Goal: Transaction & Acquisition: Download file/media

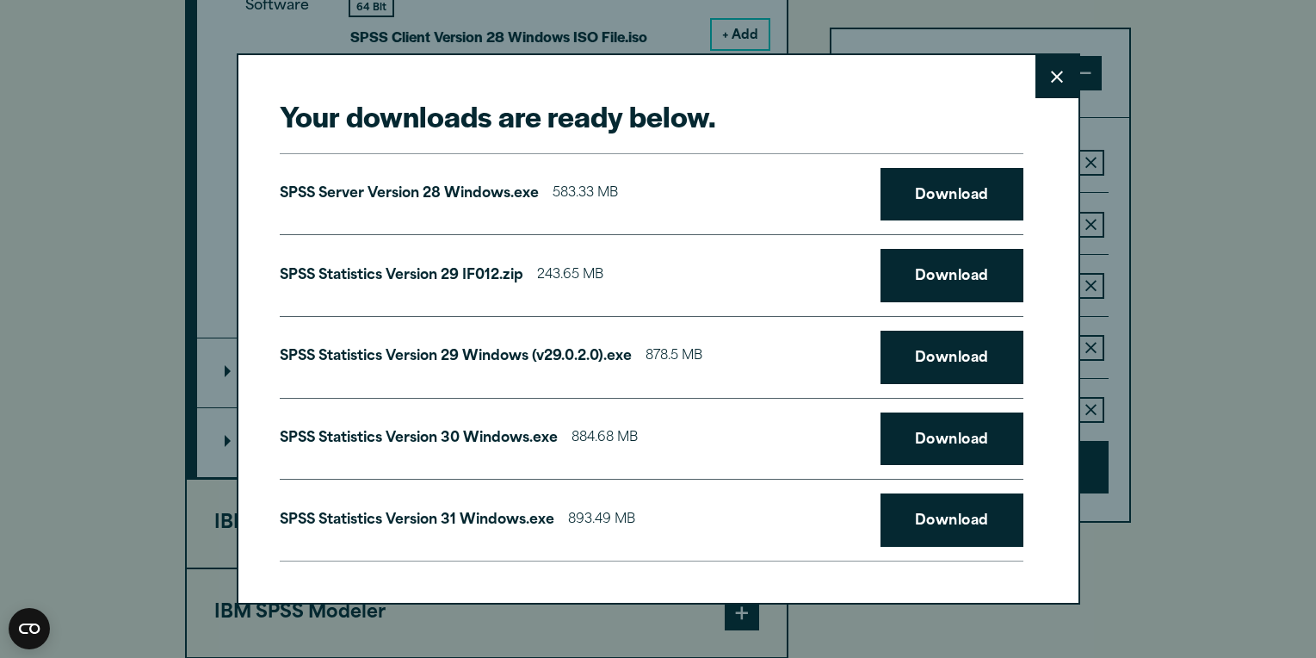
click at [1055, 75] on icon at bounding box center [1057, 77] width 12 height 13
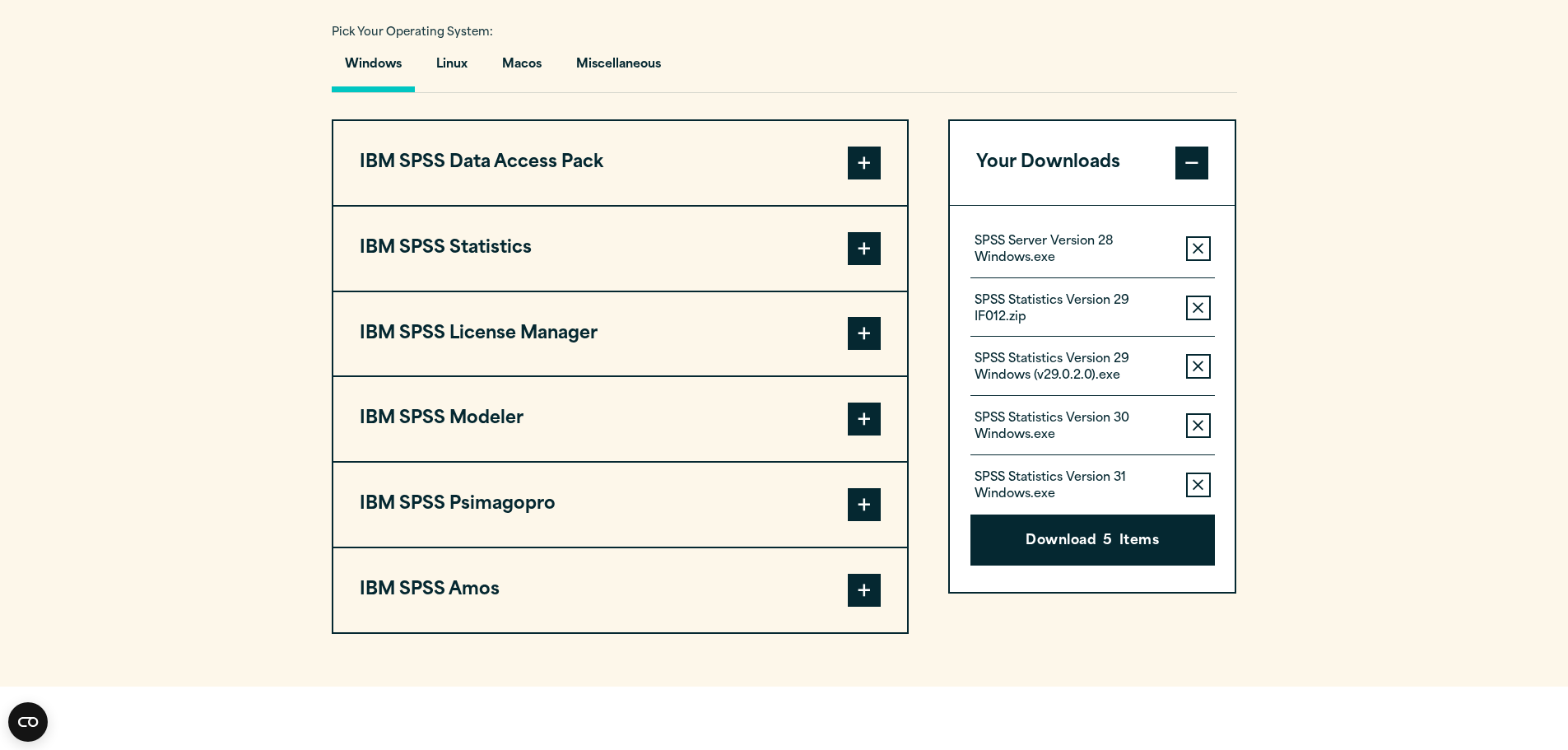
scroll to position [1235, 0]
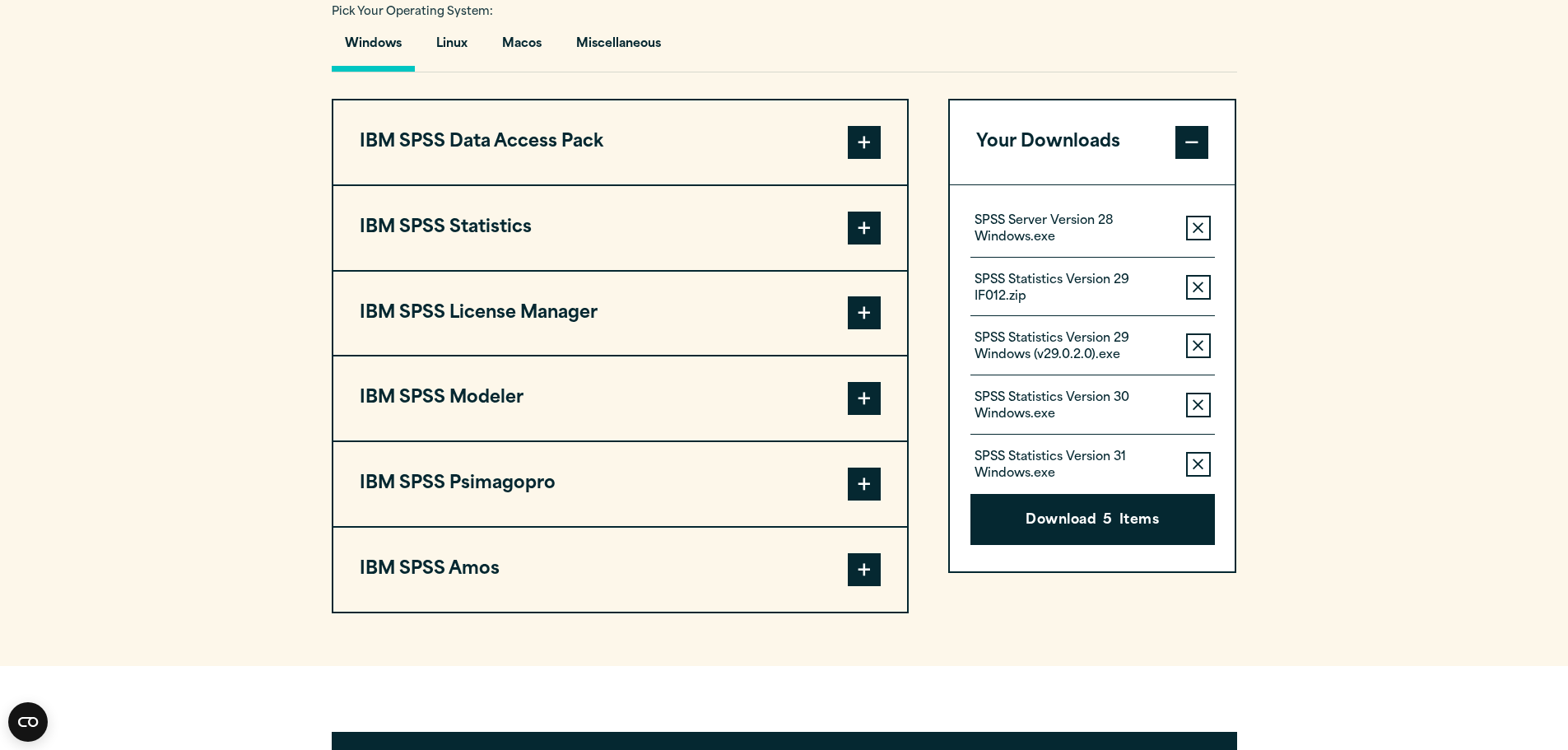
click at [666, 241] on button "IBM SPSS Statistics" at bounding box center [621, 229] width 574 height 84
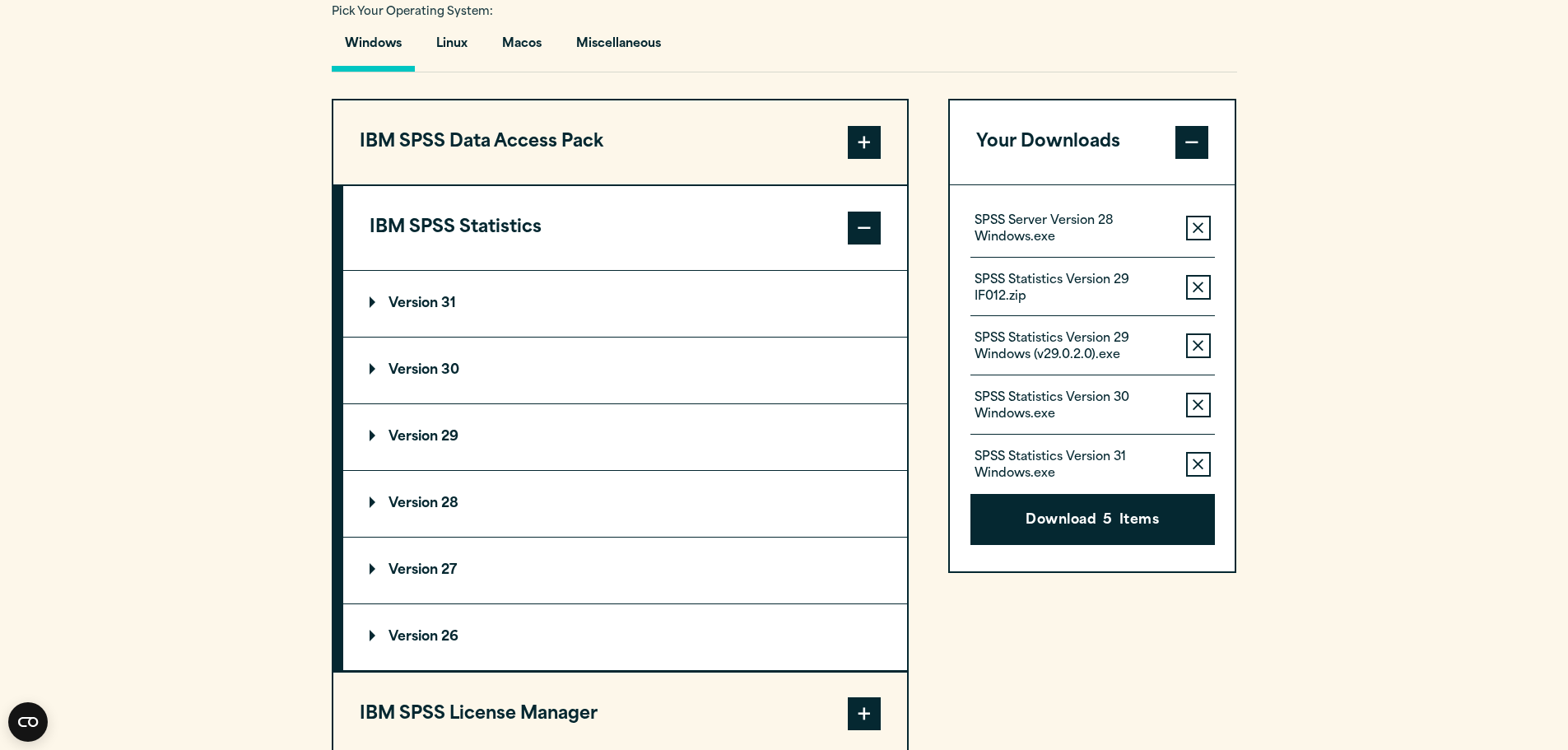
click at [490, 316] on summary "Version 31" at bounding box center [625, 303] width 564 height 66
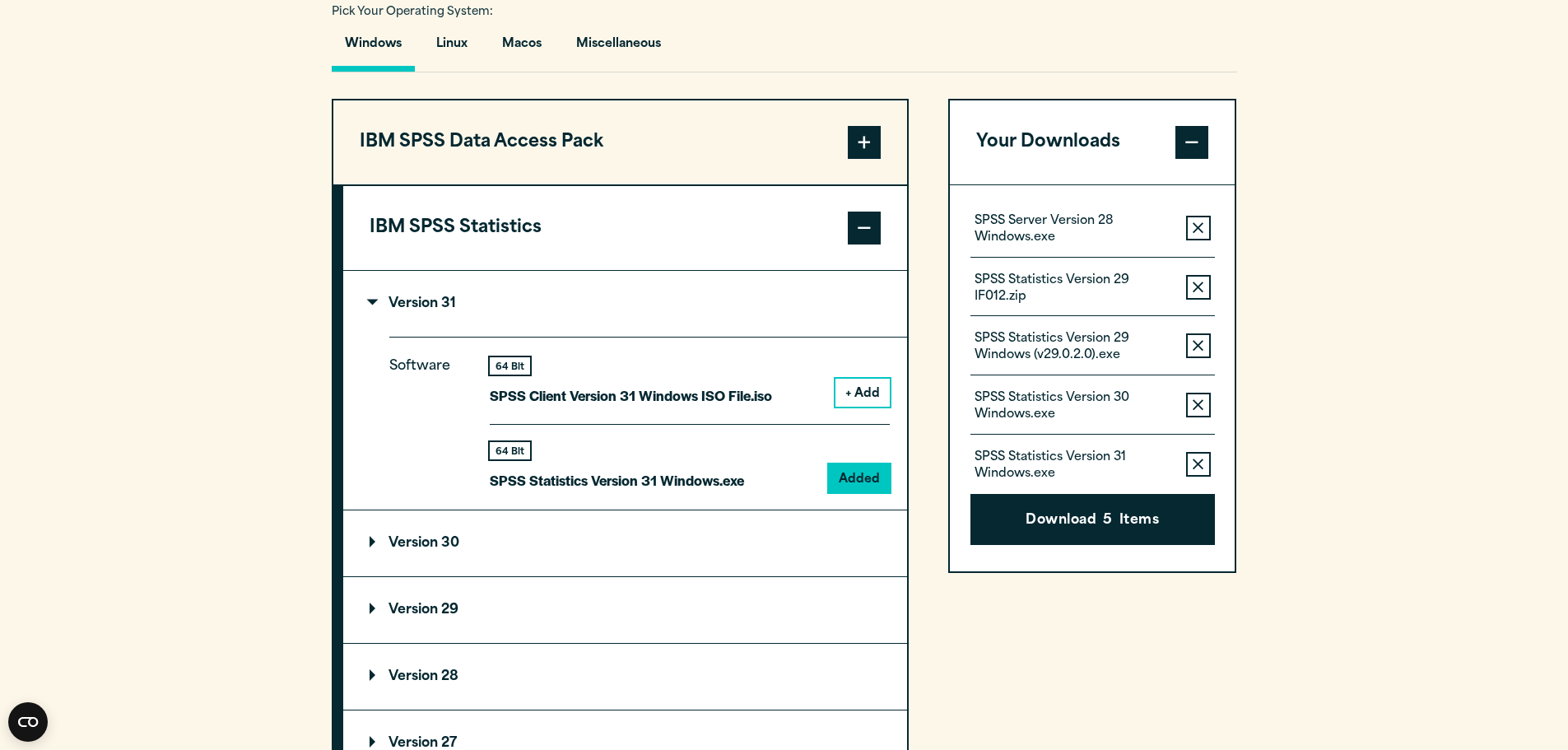
click at [860, 392] on button "+ Add" at bounding box center [862, 392] width 54 height 28
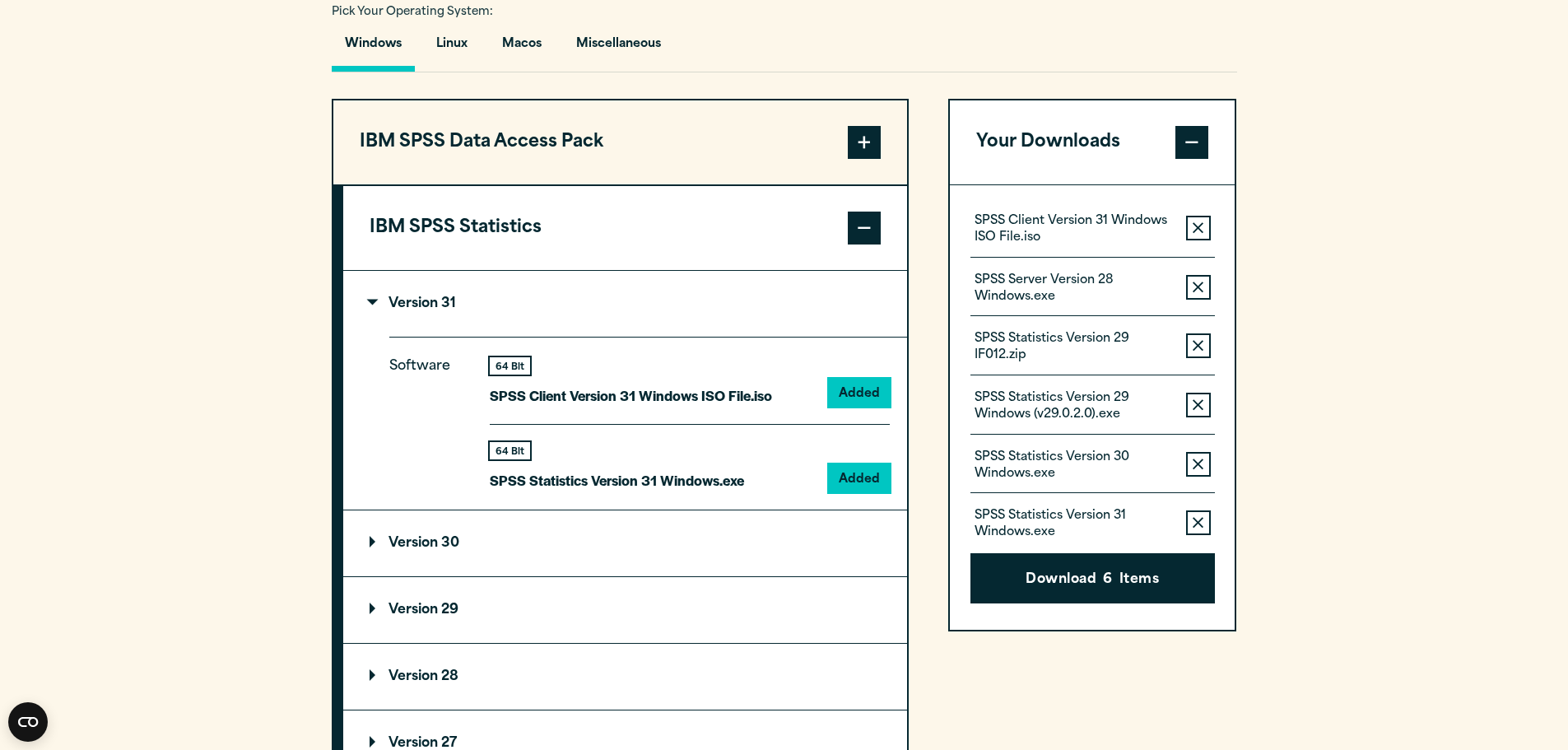
click at [1197, 526] on icon "button" at bounding box center [1197, 523] width 11 height 11
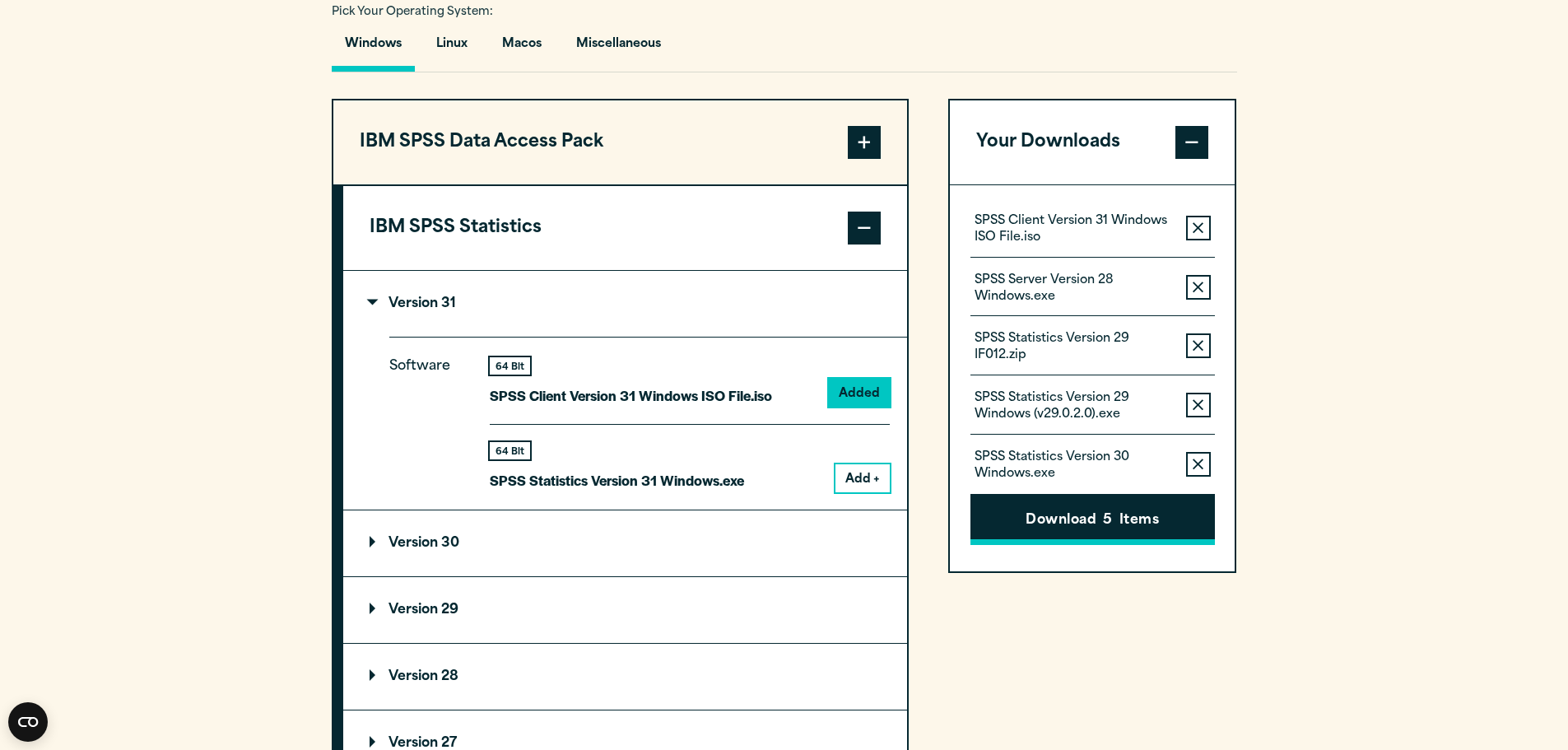
drag, startPoint x: 1195, startPoint y: 464, endPoint x: 1193, endPoint y: 435, distance: 29.1
click at [1194, 459] on icon "button" at bounding box center [1197, 465] width 11 height 11
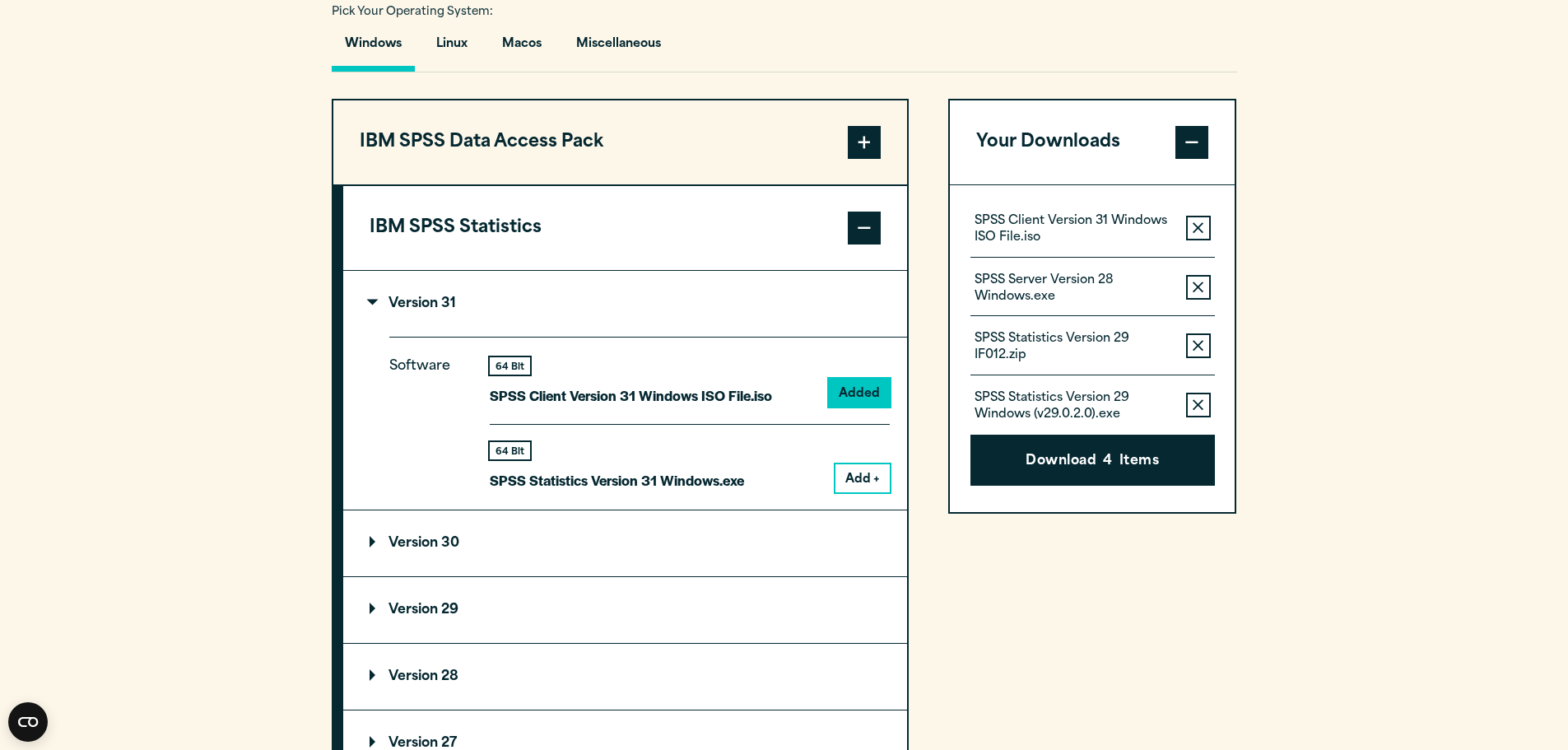
drag, startPoint x: 1197, startPoint y: 404, endPoint x: 1195, endPoint y: 366, distance: 38.1
click at [1198, 404] on icon "button" at bounding box center [1197, 405] width 11 height 11
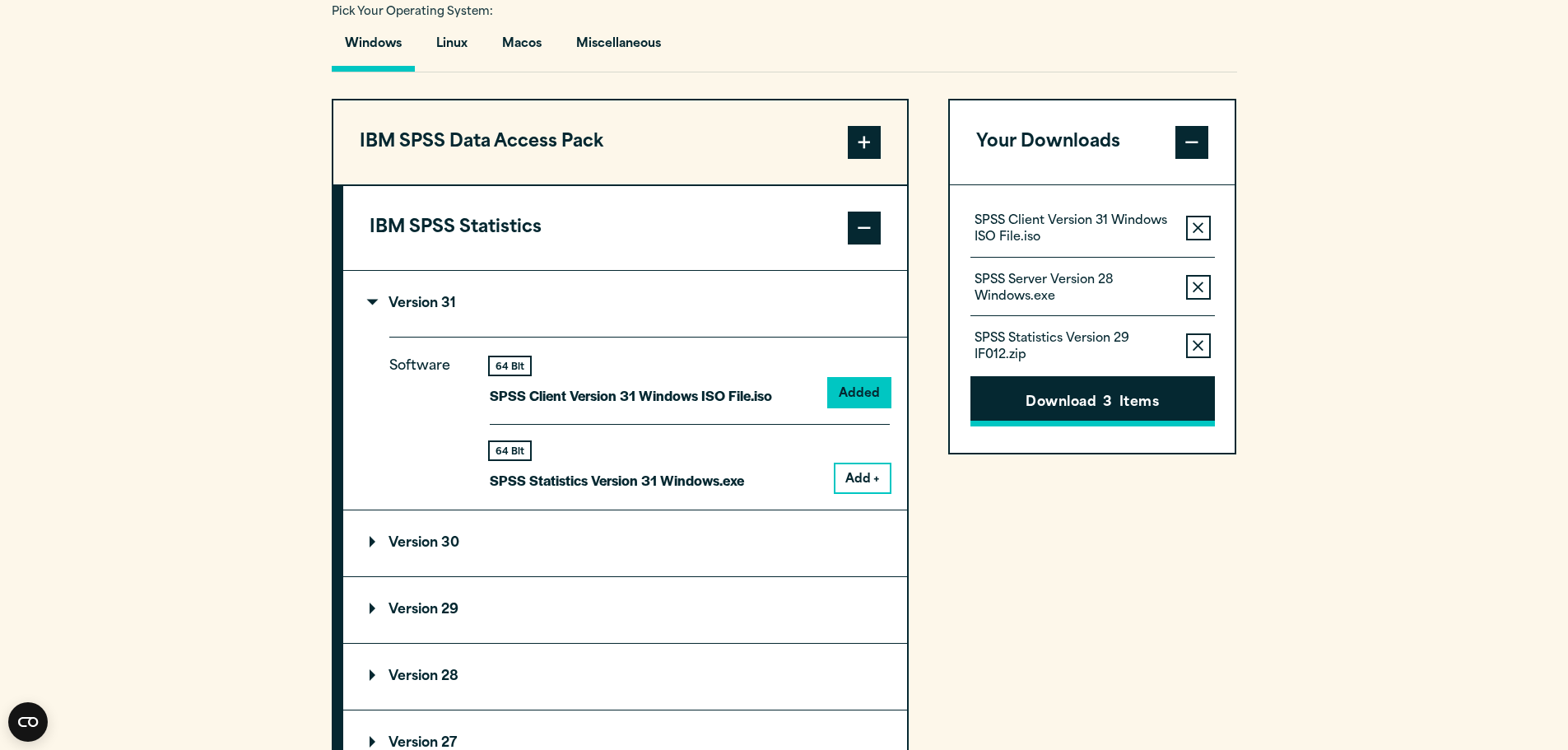
click at [1196, 342] on icon "button" at bounding box center [1197, 346] width 11 height 11
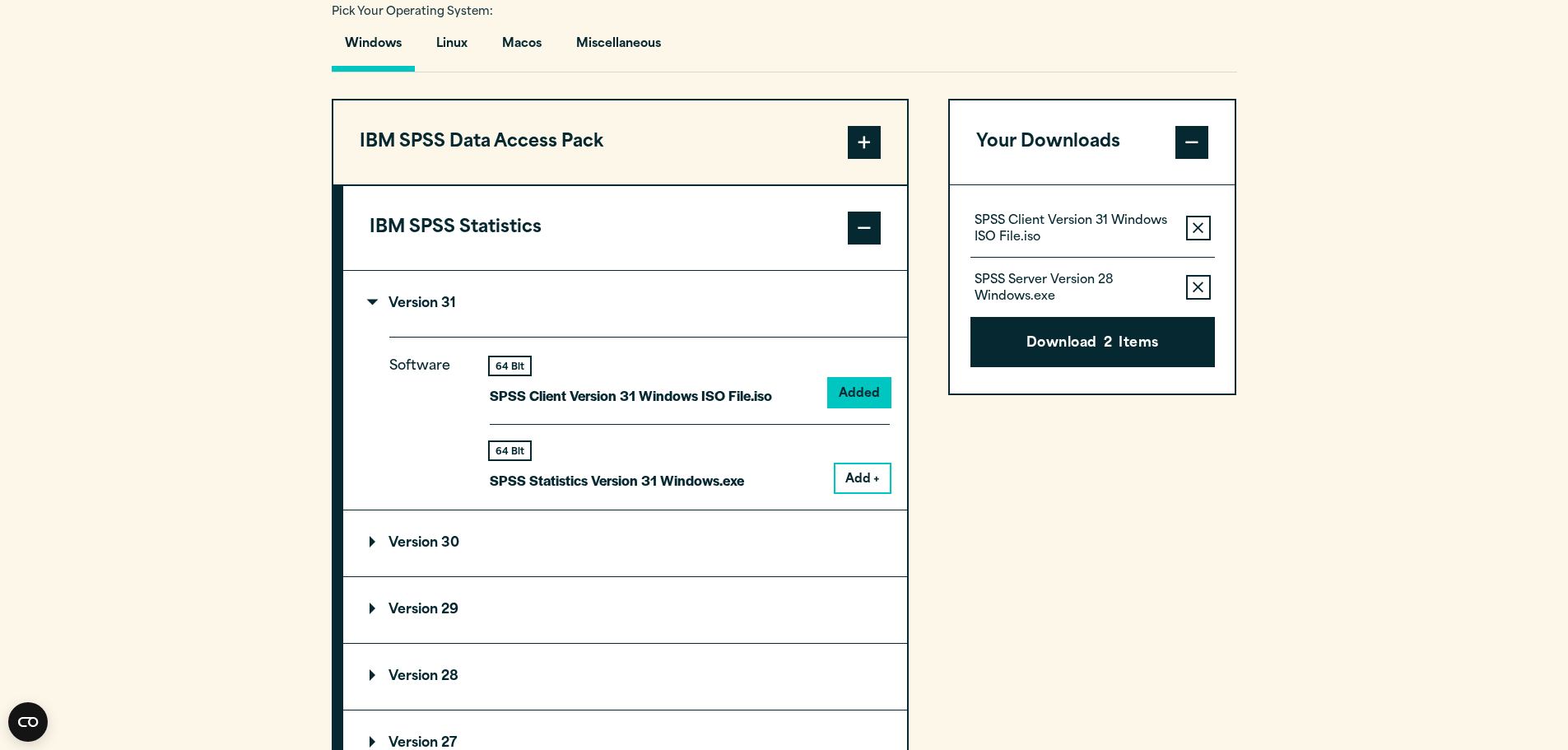
click at [1196, 290] on icon "button" at bounding box center [1197, 287] width 11 height 11
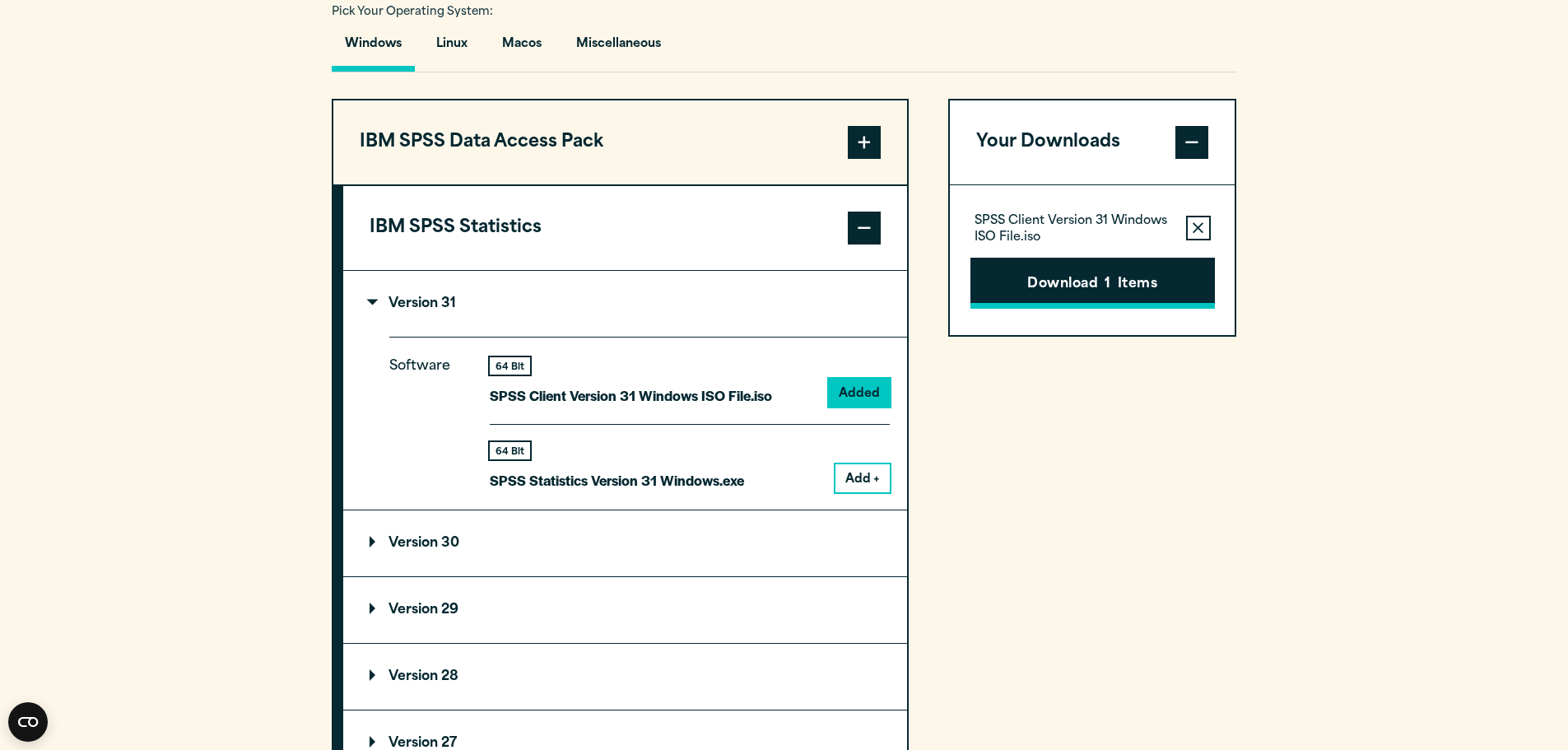
click at [1133, 279] on button "Download 1 Items" at bounding box center [1093, 282] width 245 height 51
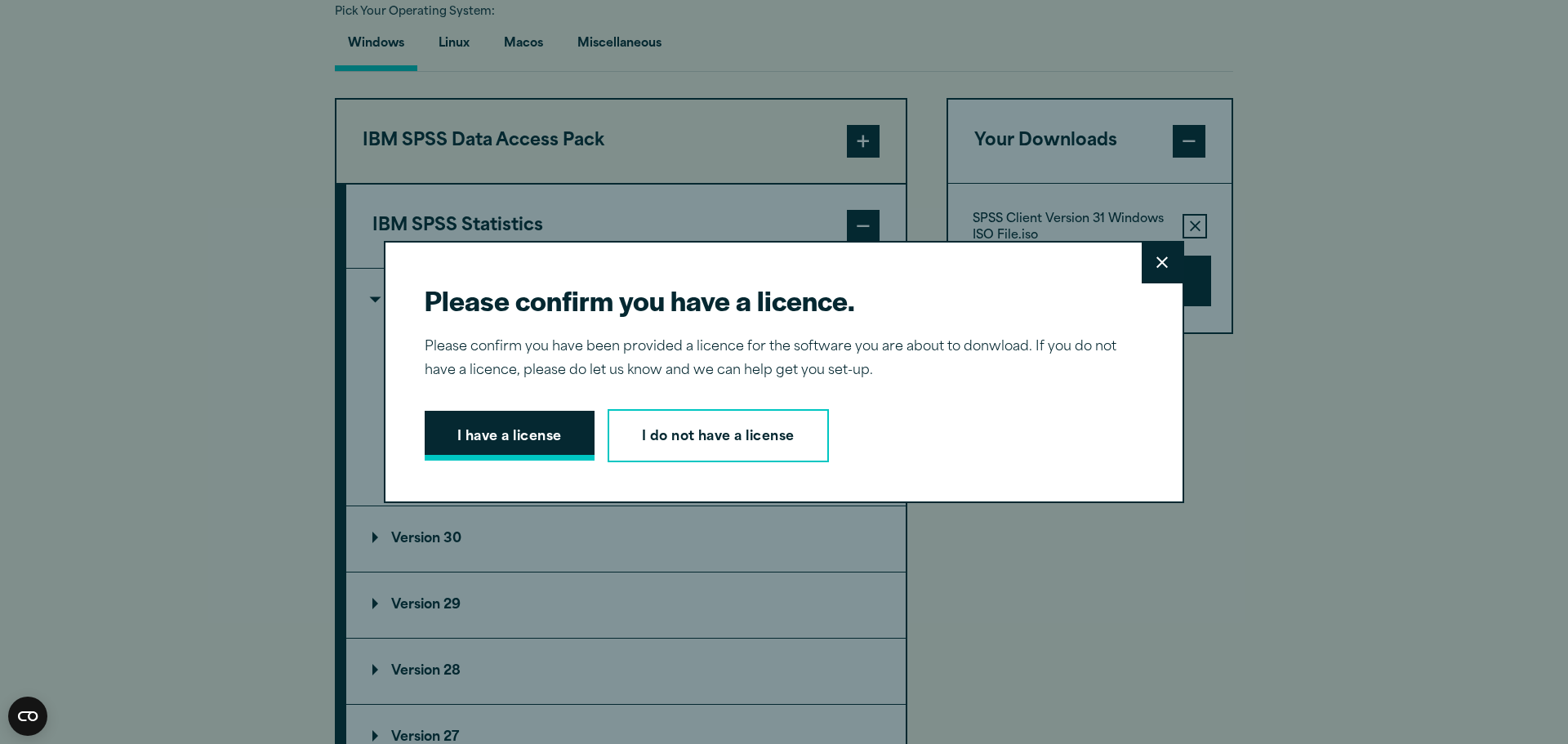
click at [519, 431] on button "I have a license" at bounding box center [509, 436] width 170 height 50
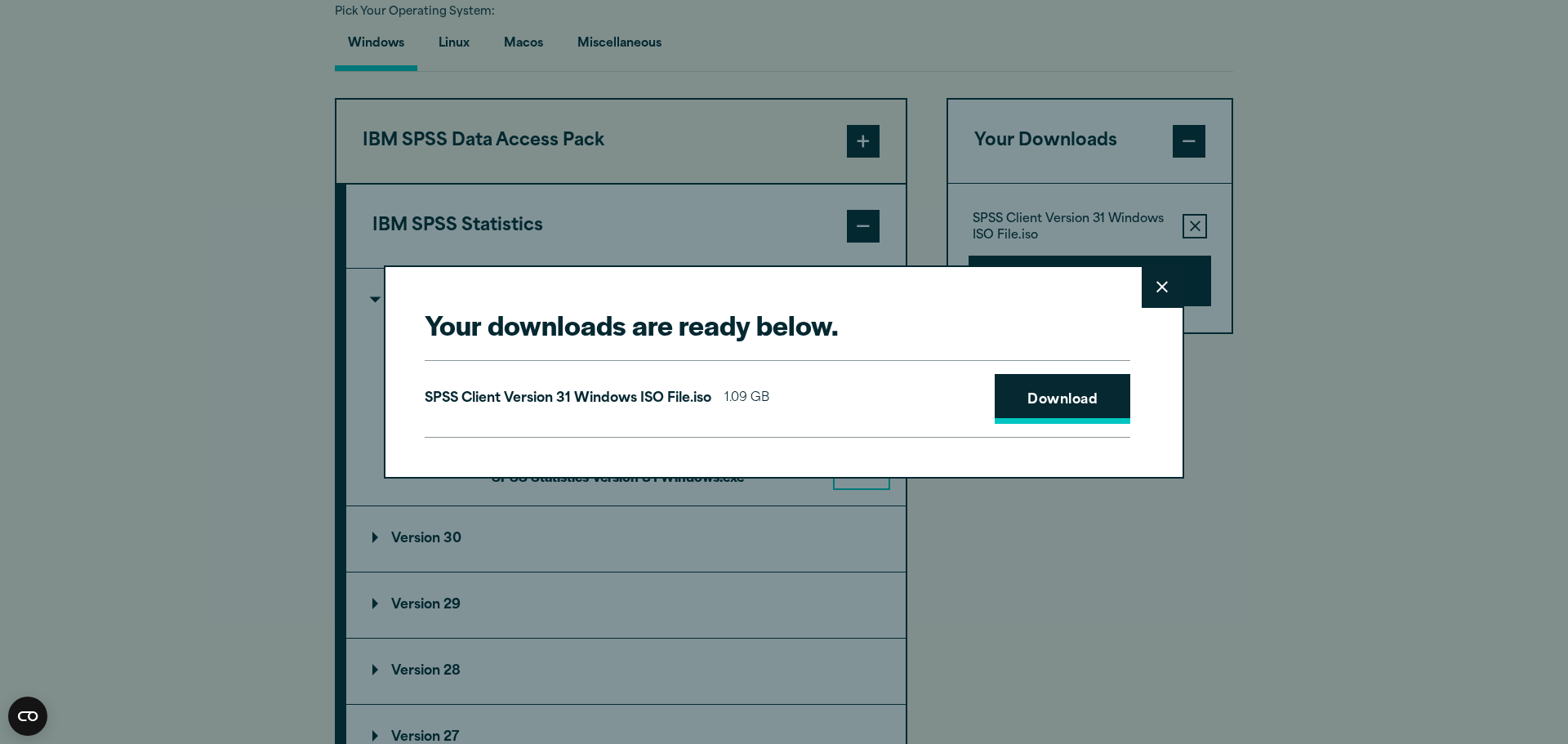
click at [1068, 398] on link "Download" at bounding box center [1062, 399] width 136 height 50
drag, startPoint x: 1154, startPoint y: 291, endPoint x: 1173, endPoint y: 196, distance: 96.9
click at [1156, 288] on icon at bounding box center [1162, 287] width 11 height 12
